Goal: Information Seeking & Learning: Learn about a topic

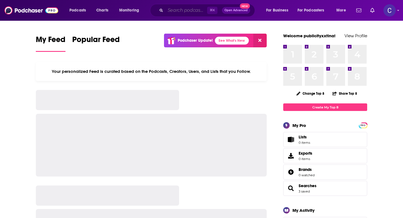
click at [175, 11] on input "Search podcasts, credits, & more..." at bounding box center [186, 10] width 42 height 9
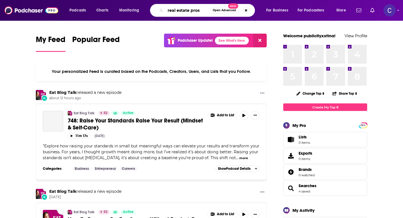
type input "real estate pros"
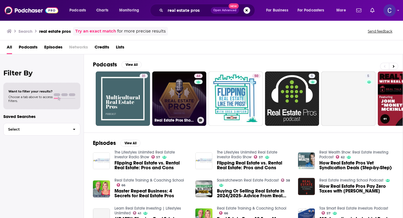
click at [180, 98] on link "44 Real Estate Pros Show - Powered By Investor Fuel" at bounding box center [179, 98] width 54 height 54
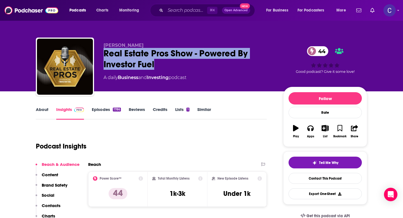
drag, startPoint x: 104, startPoint y: 53, endPoint x: 157, endPoint y: 64, distance: 54.6
click at [157, 64] on div "Real Estate Pros Show - Powered By Investor Fuel 44" at bounding box center [189, 59] width 171 height 22
copy h2 "Real Estate Pros Show - Powered By Investor Fuel"
drag, startPoint x: 147, startPoint y: 45, endPoint x: 104, endPoint y: 44, distance: 43.1
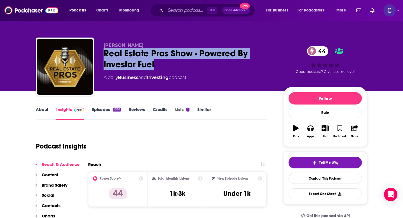
click at [104, 44] on p "[PERSON_NAME]" at bounding box center [189, 45] width 171 height 5
copy span "[PERSON_NAME]"
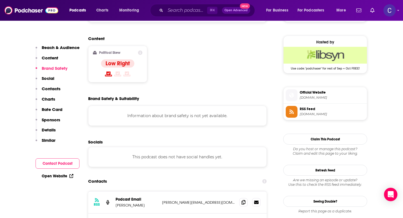
scroll to position [440, 0]
